Goal: Communication & Community: Answer question/provide support

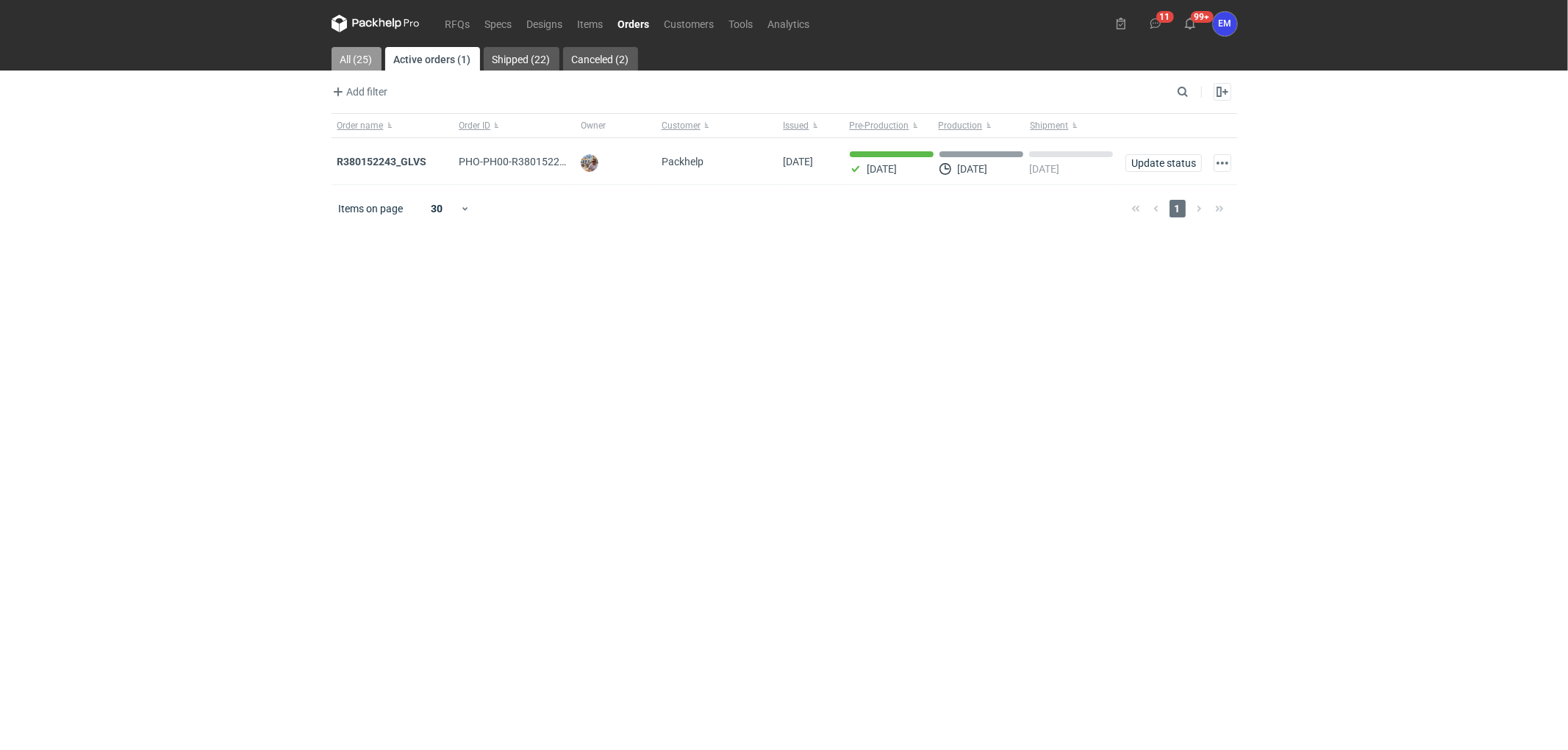
click at [356, 49] on link "All (25)" at bounding box center [356, 59] width 50 height 23
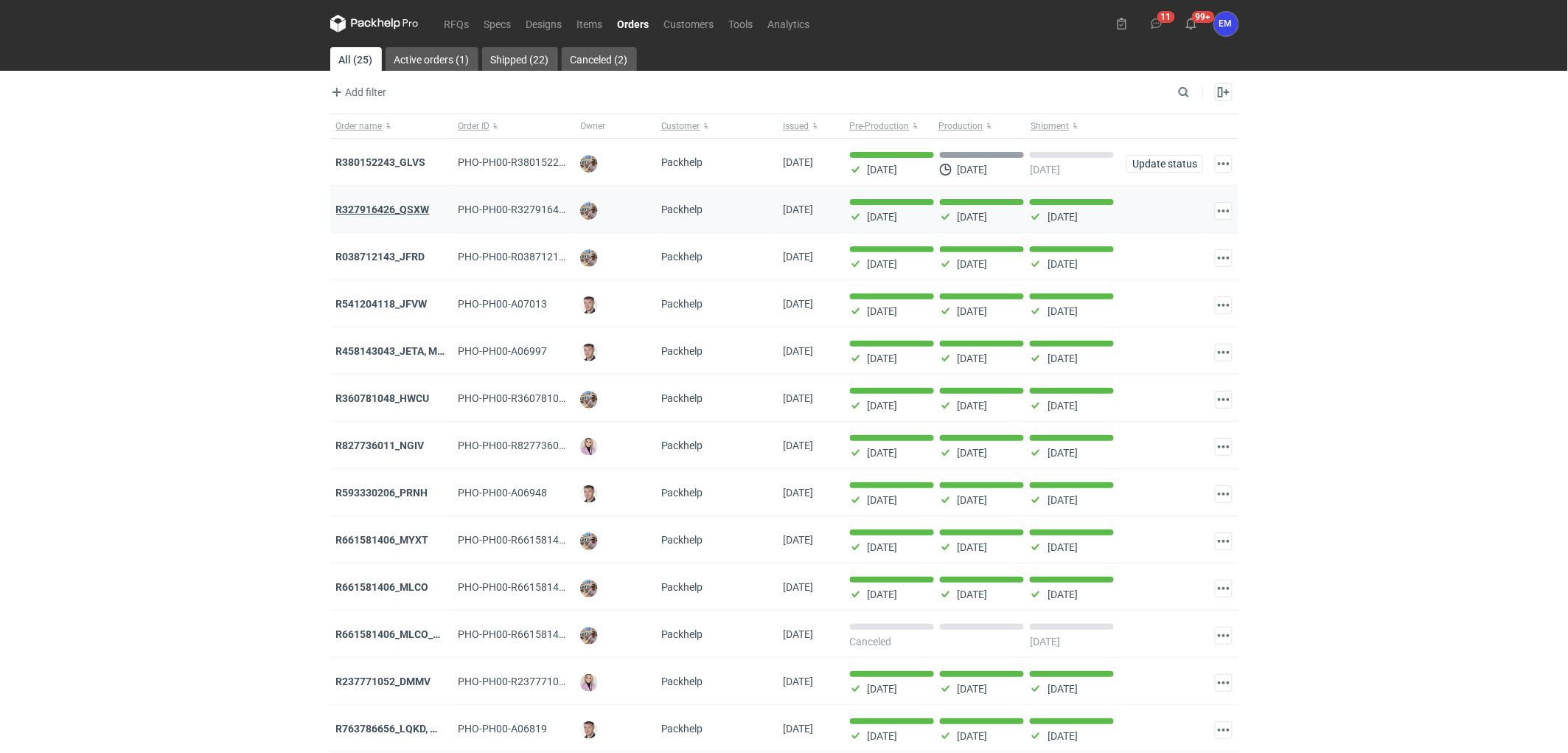
click at [388, 211] on strong "R327916426_QSXW" at bounding box center [383, 209] width 93 height 12
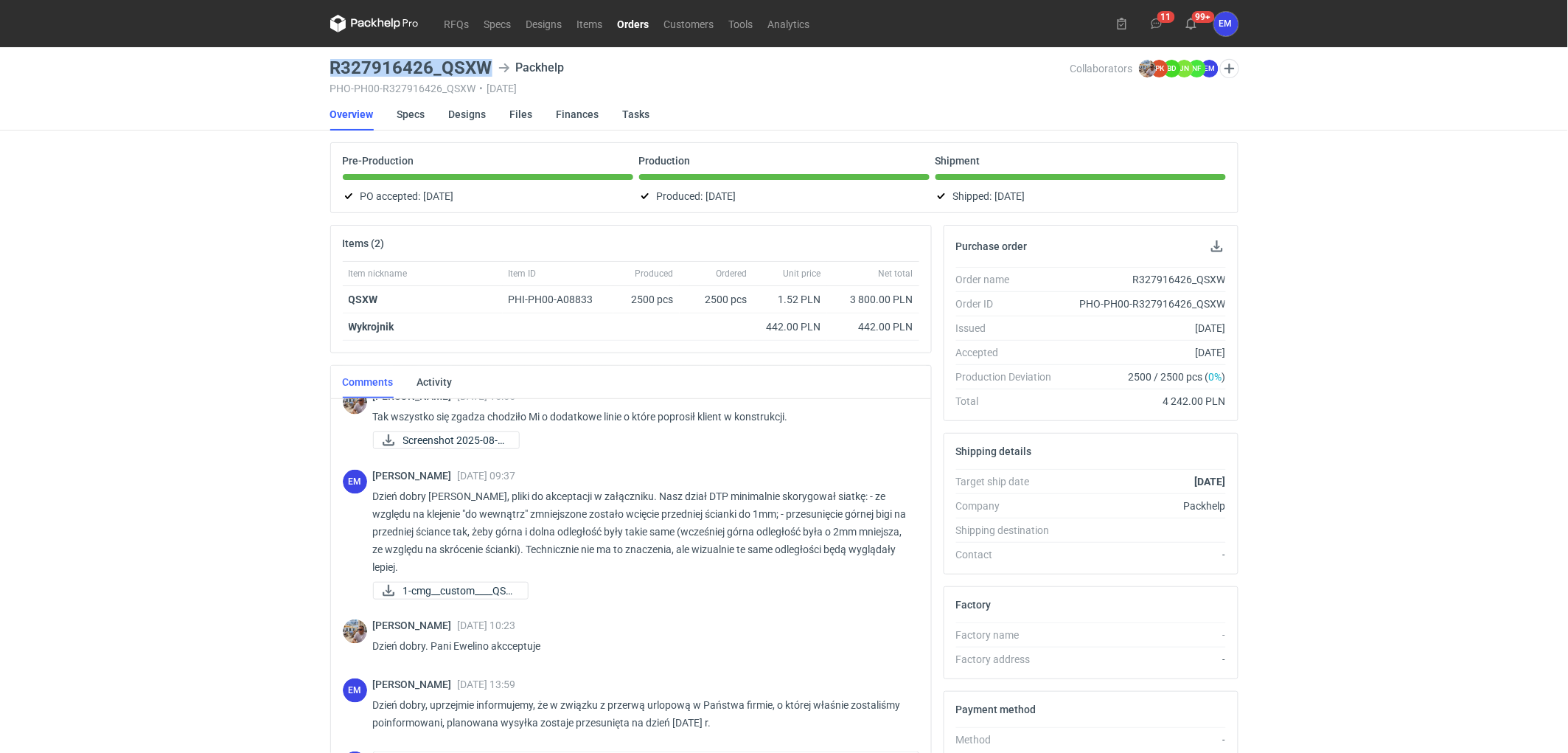
drag, startPoint x: 330, startPoint y: 74, endPoint x: 491, endPoint y: 64, distance: 161.3
click at [491, 64] on div "R327916426_QSXW Packhelp" at bounding box center [700, 68] width 740 height 18
copy h3 "R327916426_QSXW"
click at [220, 257] on div "RFQs Specs Designs Items Orders Customers Tools Analytics 11 99+ EM [PERSON_NAM…" at bounding box center [784, 376] width 1568 height 753
drag, startPoint x: 39, startPoint y: 236, endPoint x: 617, endPoint y: 27, distance: 614.6
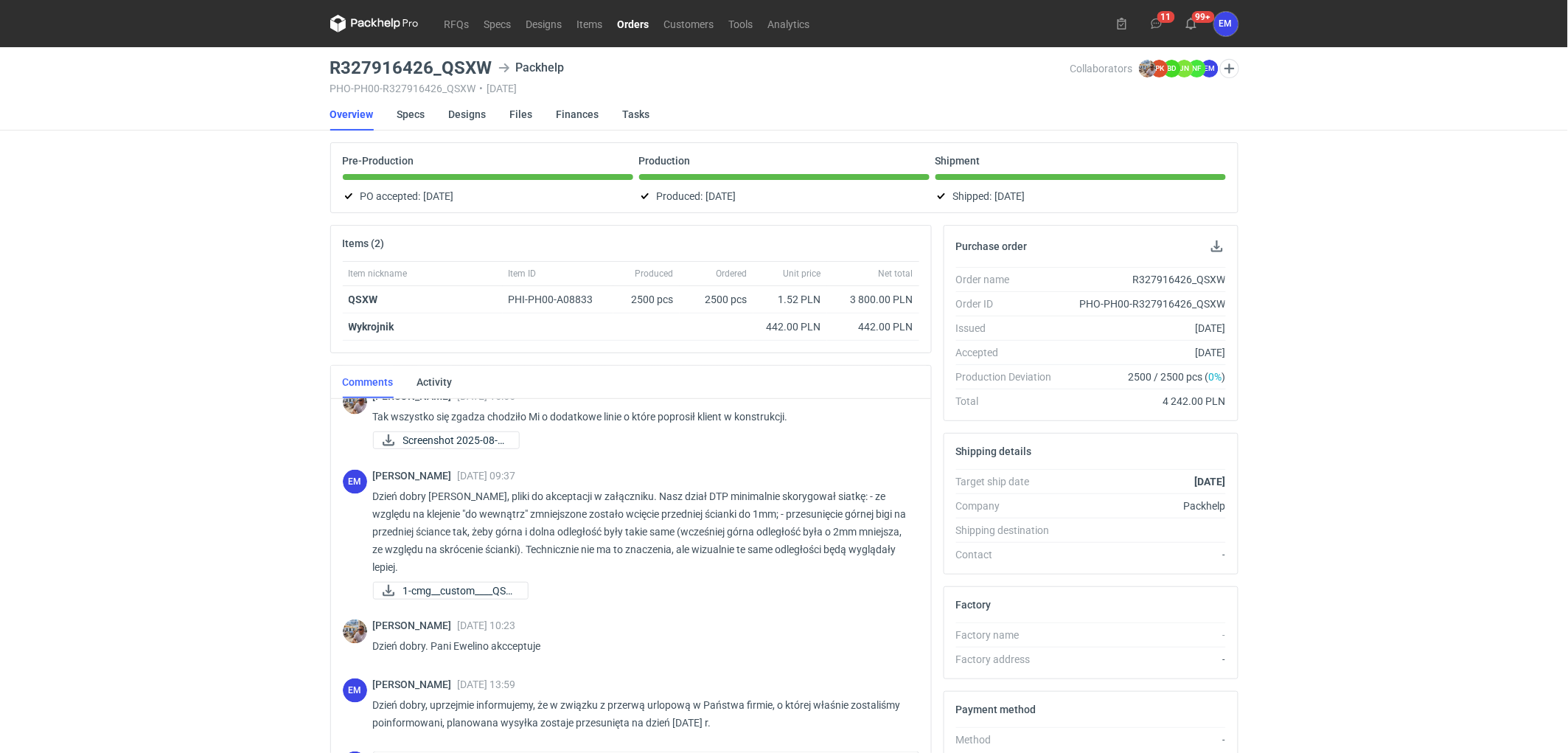
click at [52, 229] on div "RFQs Specs Designs Items Orders Customers Tools Analytics 11 99+ EM [PERSON_NAM…" at bounding box center [784, 376] width 1568 height 753
click at [448, 31] on link "RFQs" at bounding box center [457, 23] width 40 height 18
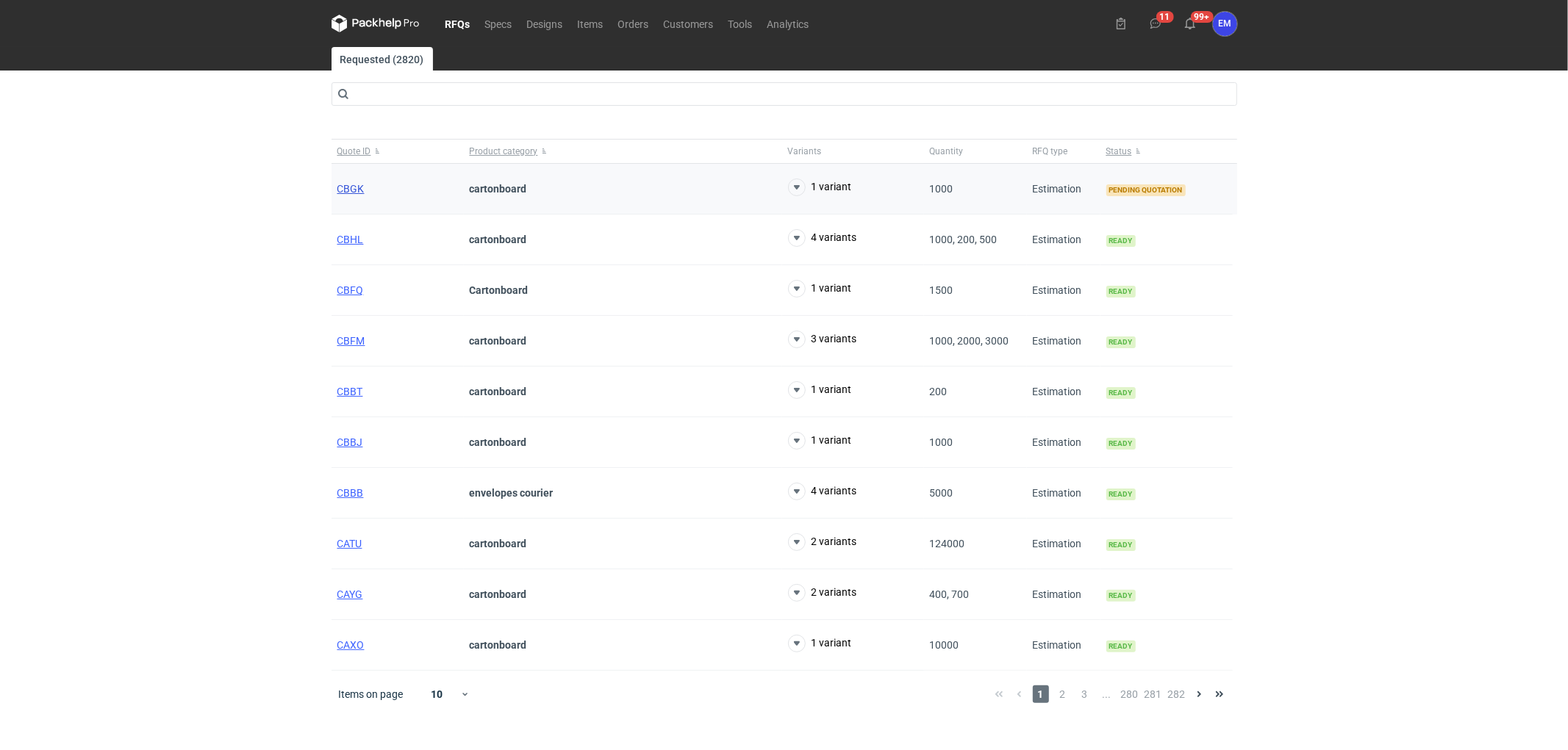
click at [350, 183] on span "CBGK" at bounding box center [351, 188] width 27 height 12
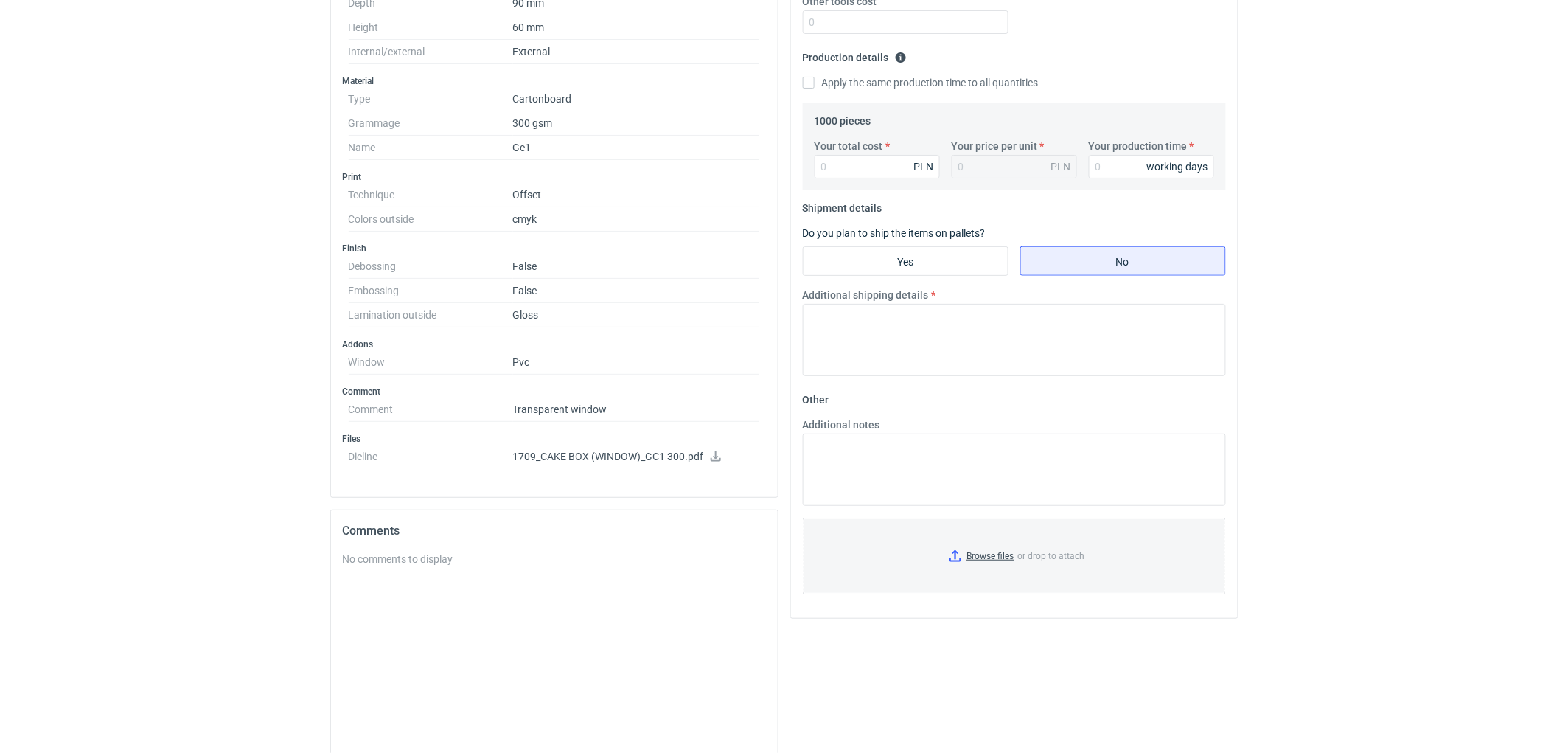
scroll to position [82, 0]
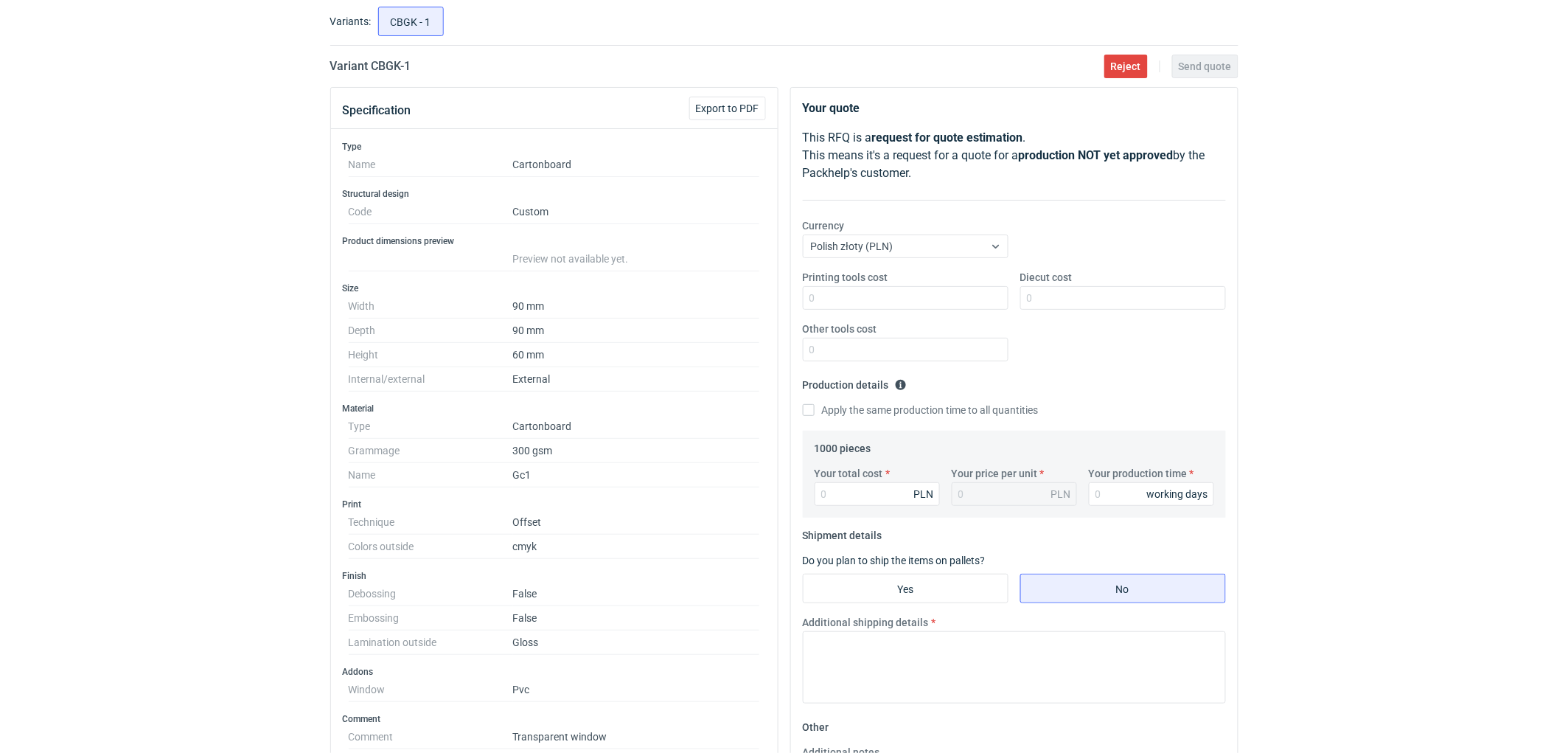
click at [120, 312] on div "RFQs Specs Designs Items Orders Customers Tools Analytics 11 99+ EM [PERSON_NAM…" at bounding box center [784, 295] width 1568 height 753
click at [134, 158] on div "RFQs Specs Designs Items Orders Customers Tools Analytics 11 99+ EM [PERSON_NAM…" at bounding box center [784, 295] width 1568 height 753
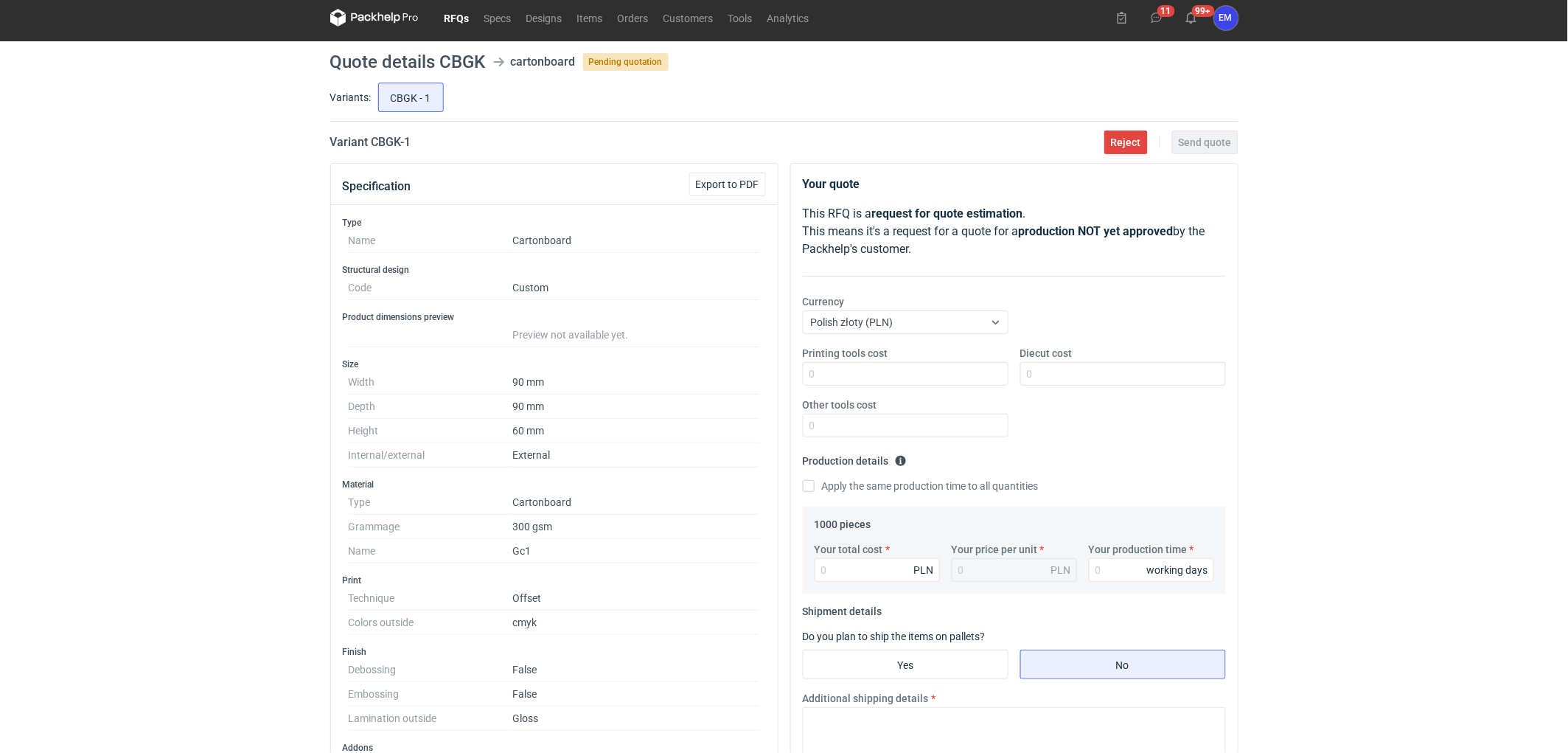
scroll to position [0, 0]
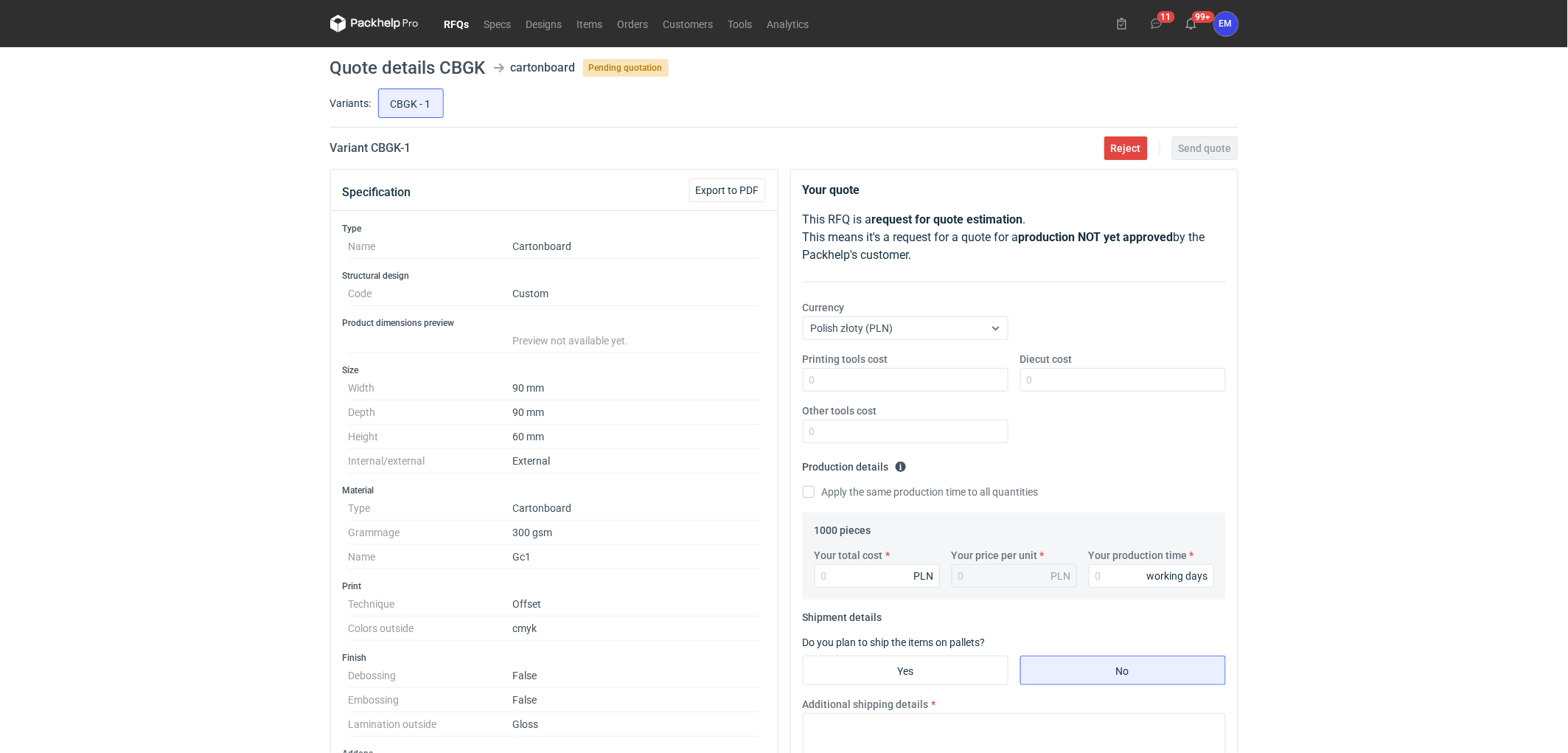
click at [136, 160] on div "RFQs Specs Designs Items Orders Customers Tools Analytics 11 99+ EM [PERSON_NAM…" at bounding box center [784, 376] width 1568 height 753
click at [53, 371] on div "RFQs Specs Designs Items Orders Customers Tools Analytics 11 99+ EM [PERSON_NAM…" at bounding box center [784, 376] width 1568 height 753
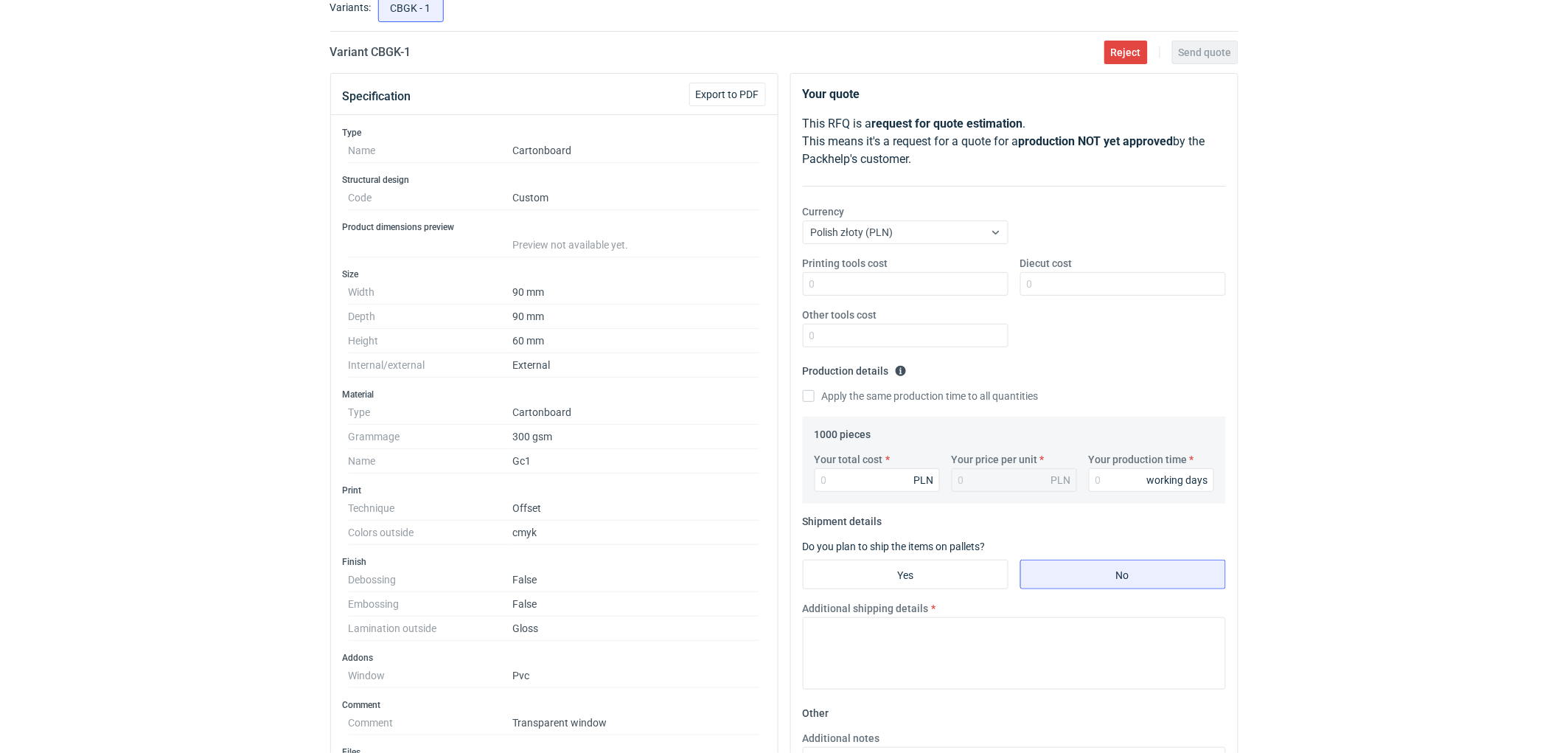
scroll to position [327, 0]
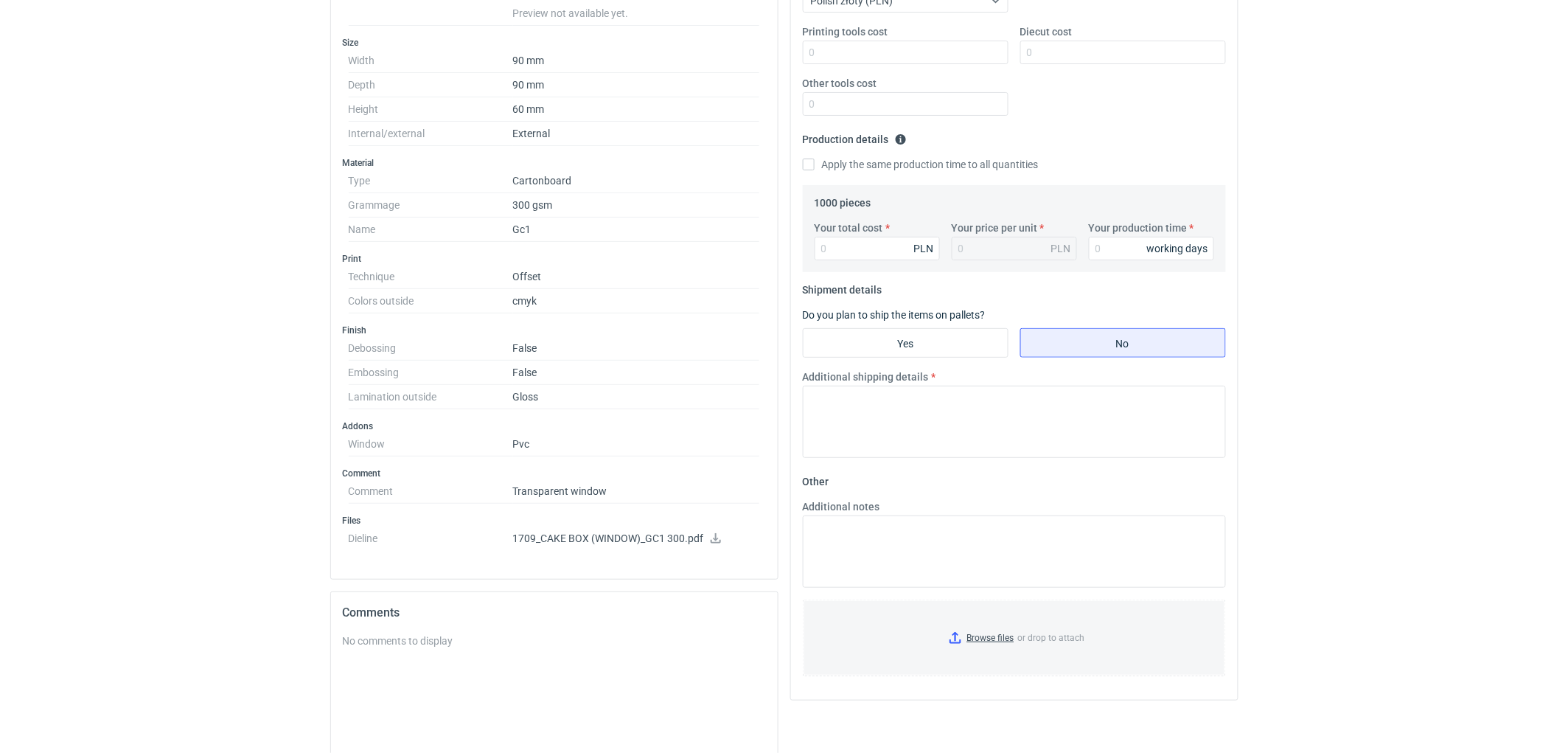
click at [717, 538] on icon at bounding box center [715, 537] width 10 height 10
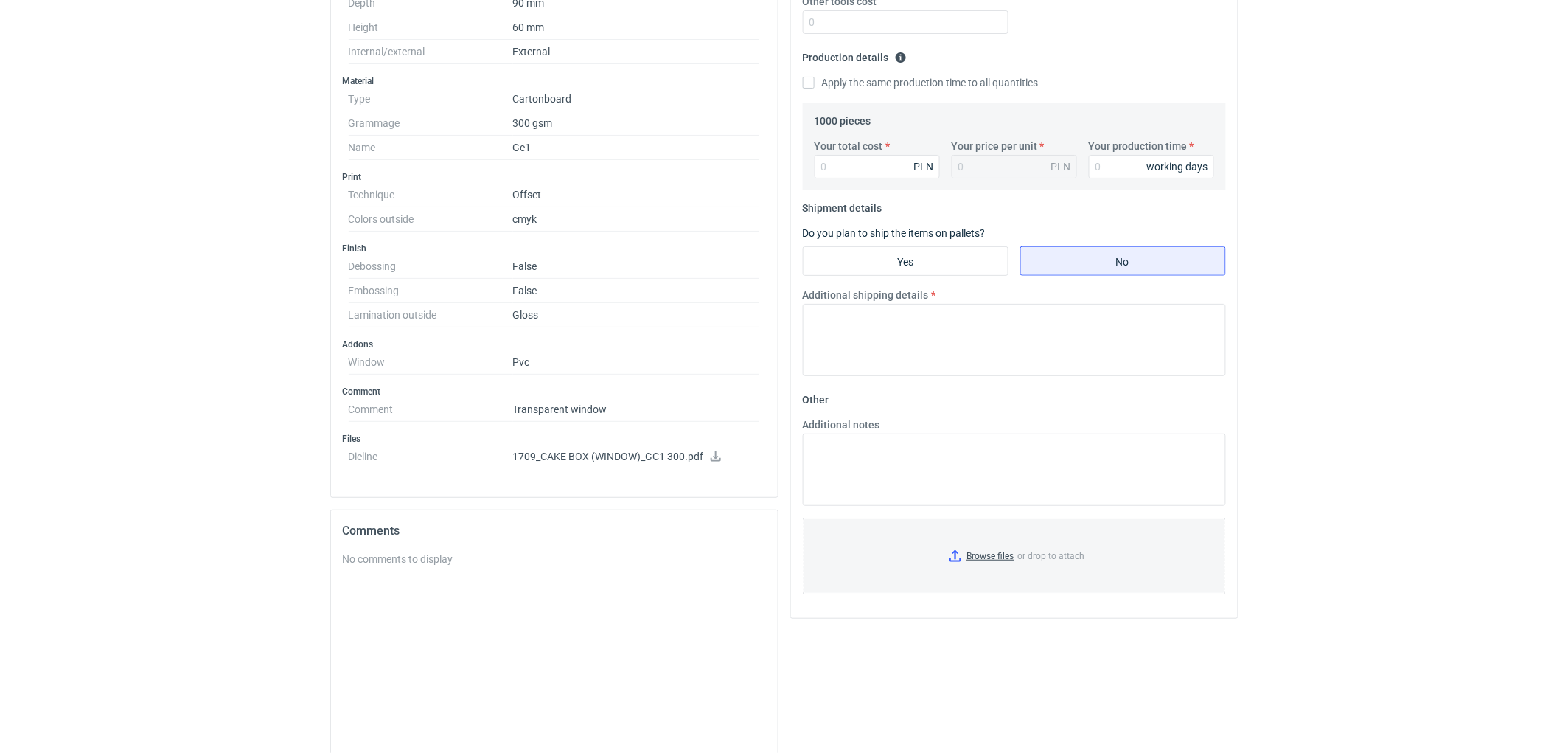
scroll to position [520, 0]
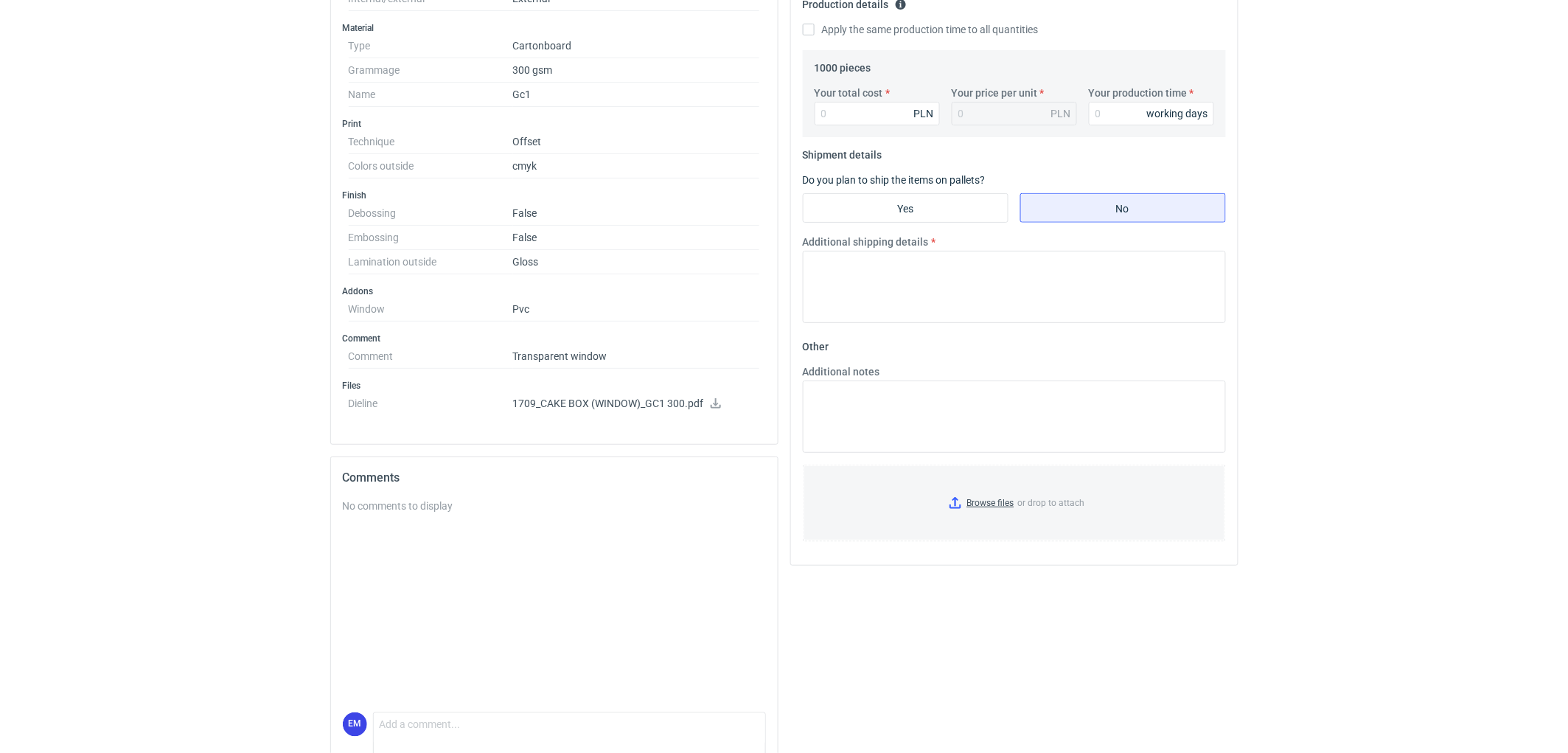
scroll to position [492, 0]
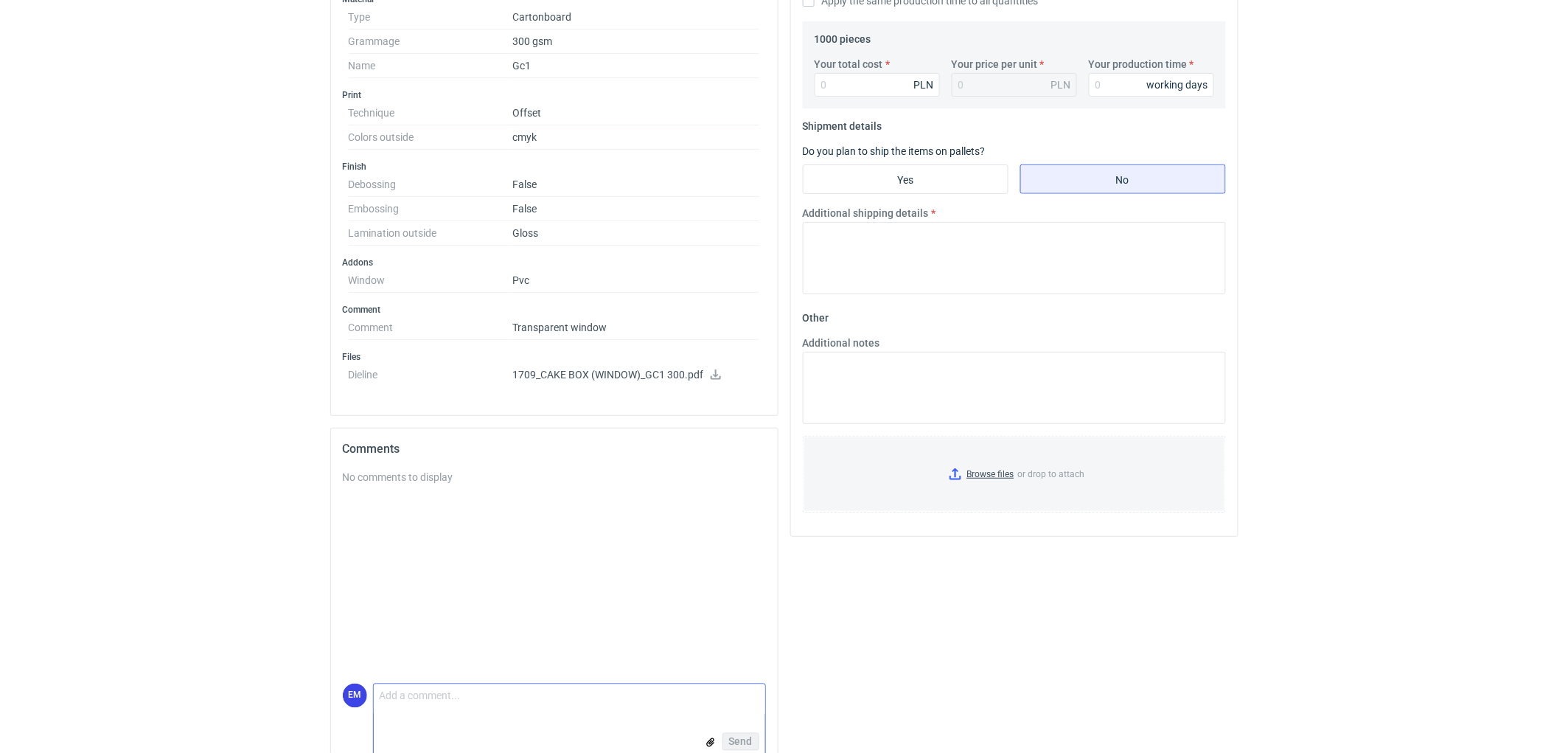
click at [452, 677] on textarea "Comment message" at bounding box center [569, 700] width 392 height 31
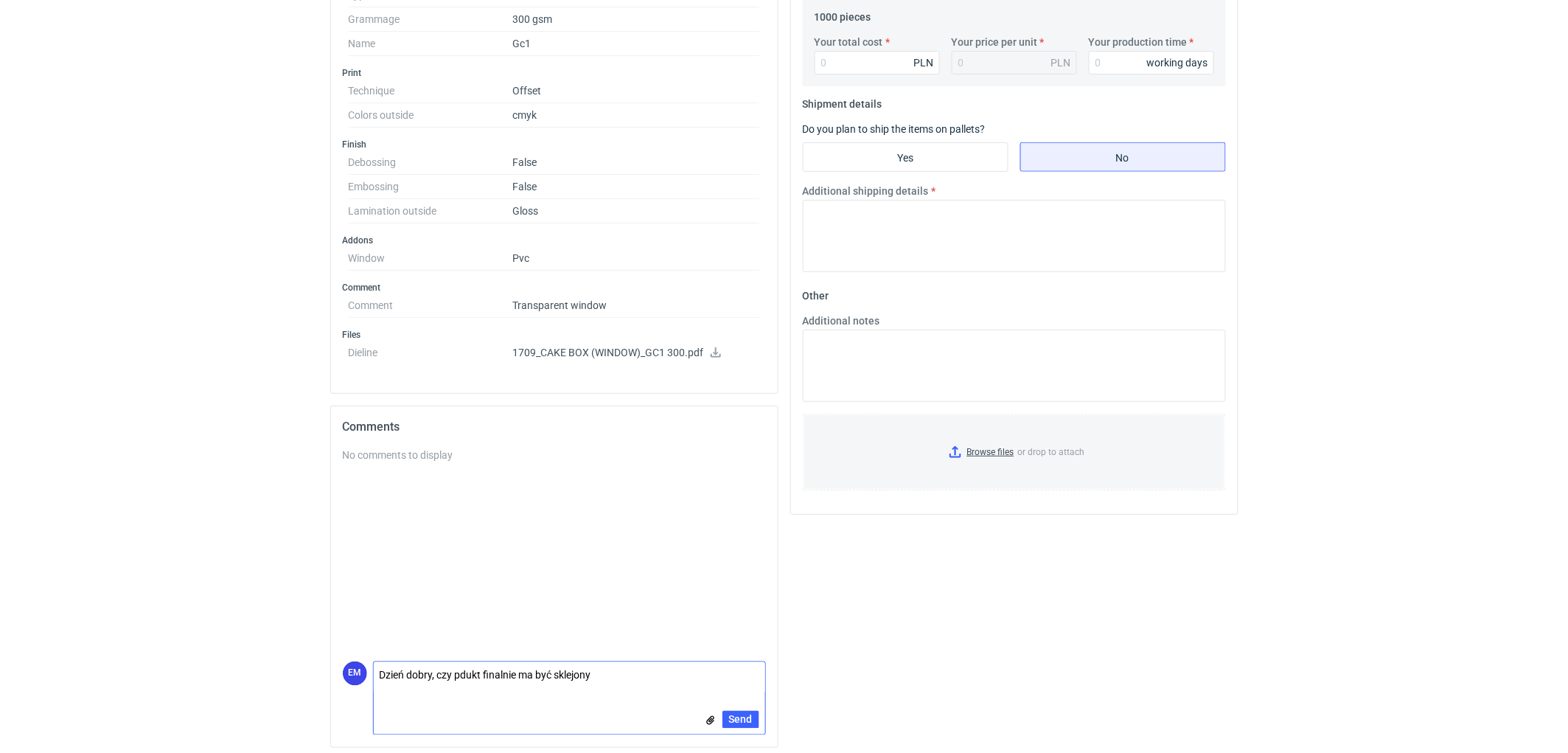
scroll to position [520, 0]
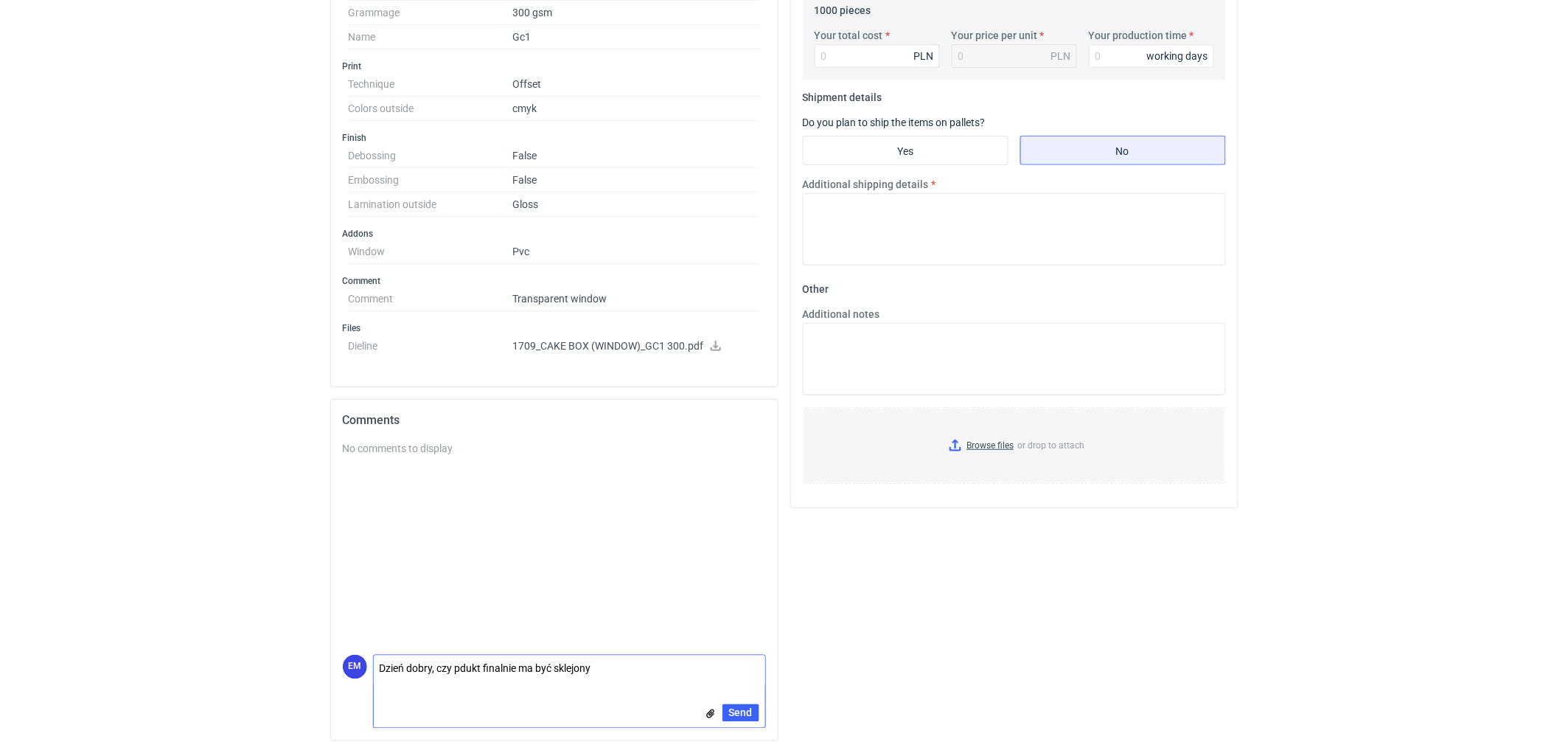
click at [460, 667] on textarea "Dzień dobry, czy pdukt finalnie ma być sklejony" at bounding box center [569, 671] width 392 height 31
click at [612, 668] on textarea "Dzień dobry, czy produkt finalnie ma być sklejony" at bounding box center [569, 671] width 392 height 31
click at [641, 664] on textarea "Dzień dobry, czy produkt finalnie ma być sklejony," at bounding box center [569, 671] width 392 height 31
type textarea "Dzień dobry, czy produkt finalnie ma być sklejony- 4 punkty ? Czy dostarczony n…"
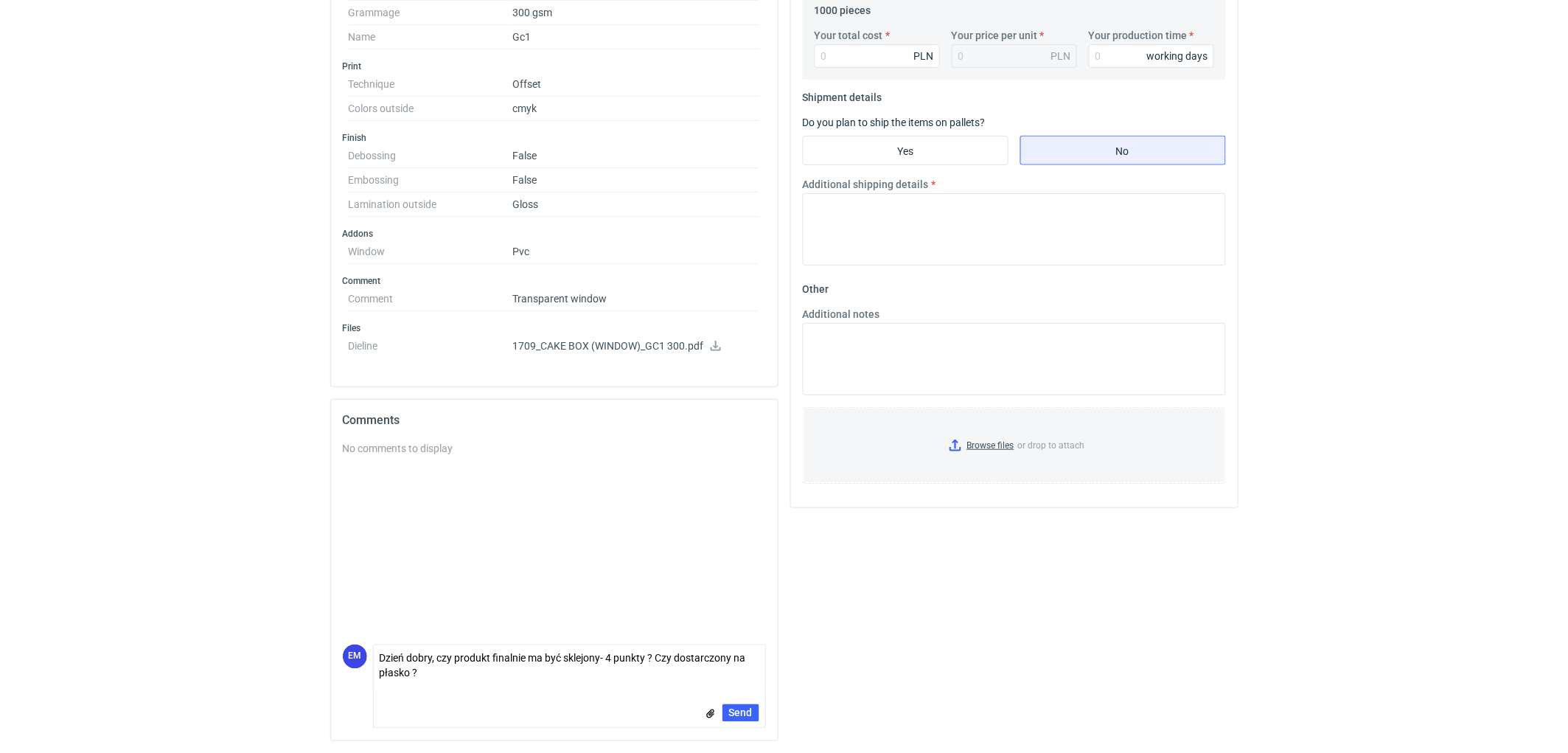
click at [450, 675] on textarea "Dzień dobry, czy produkt finalnie ma być sklejony- 4 punkty ? Czy dostarczony n…" at bounding box center [569, 666] width 392 height 41
drag, startPoint x: 458, startPoint y: 673, endPoint x: 300, endPoint y: 645, distance: 160.5
